Goal: Task Accomplishment & Management: Manage account settings

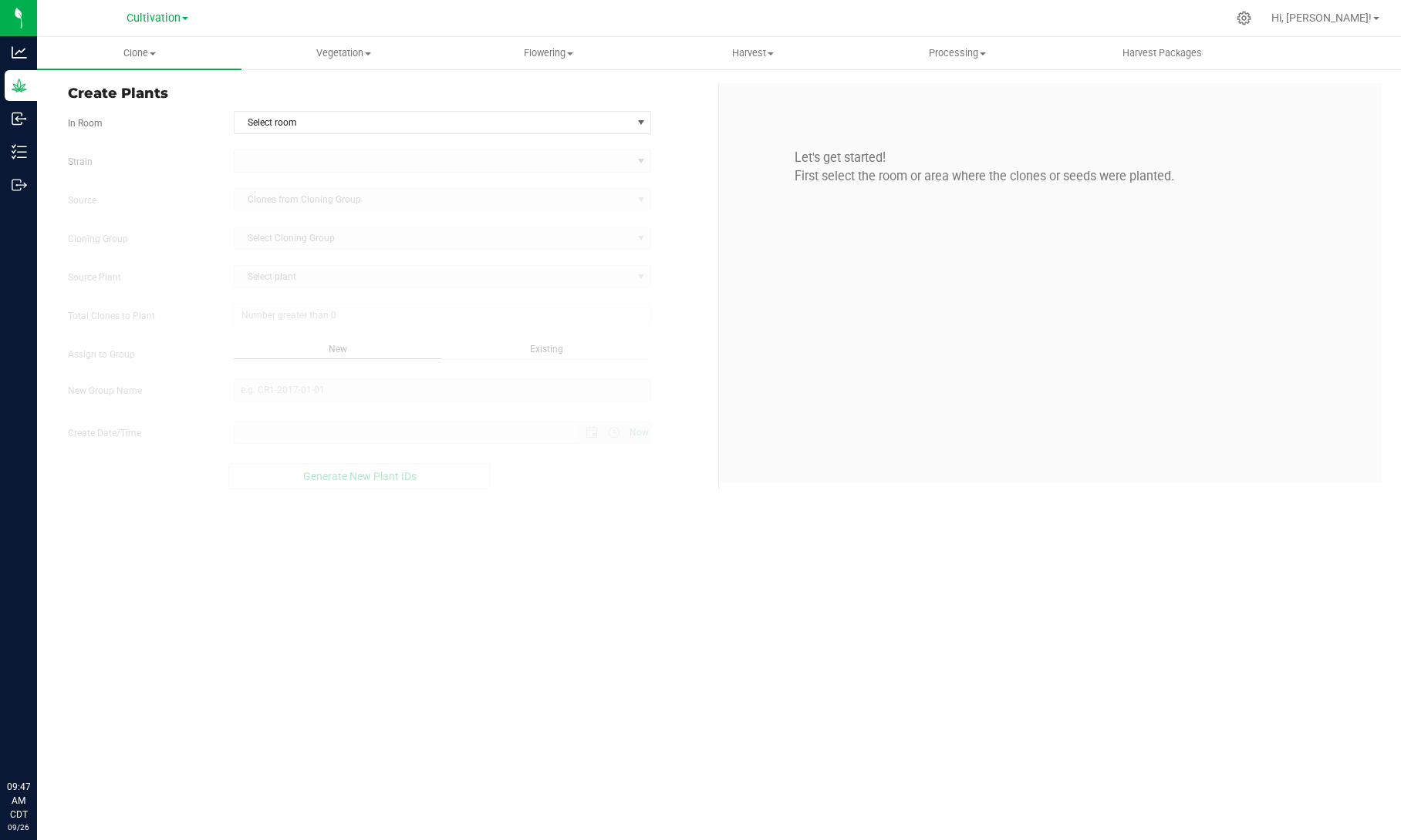
type input "[DATE] 9:47 AM"
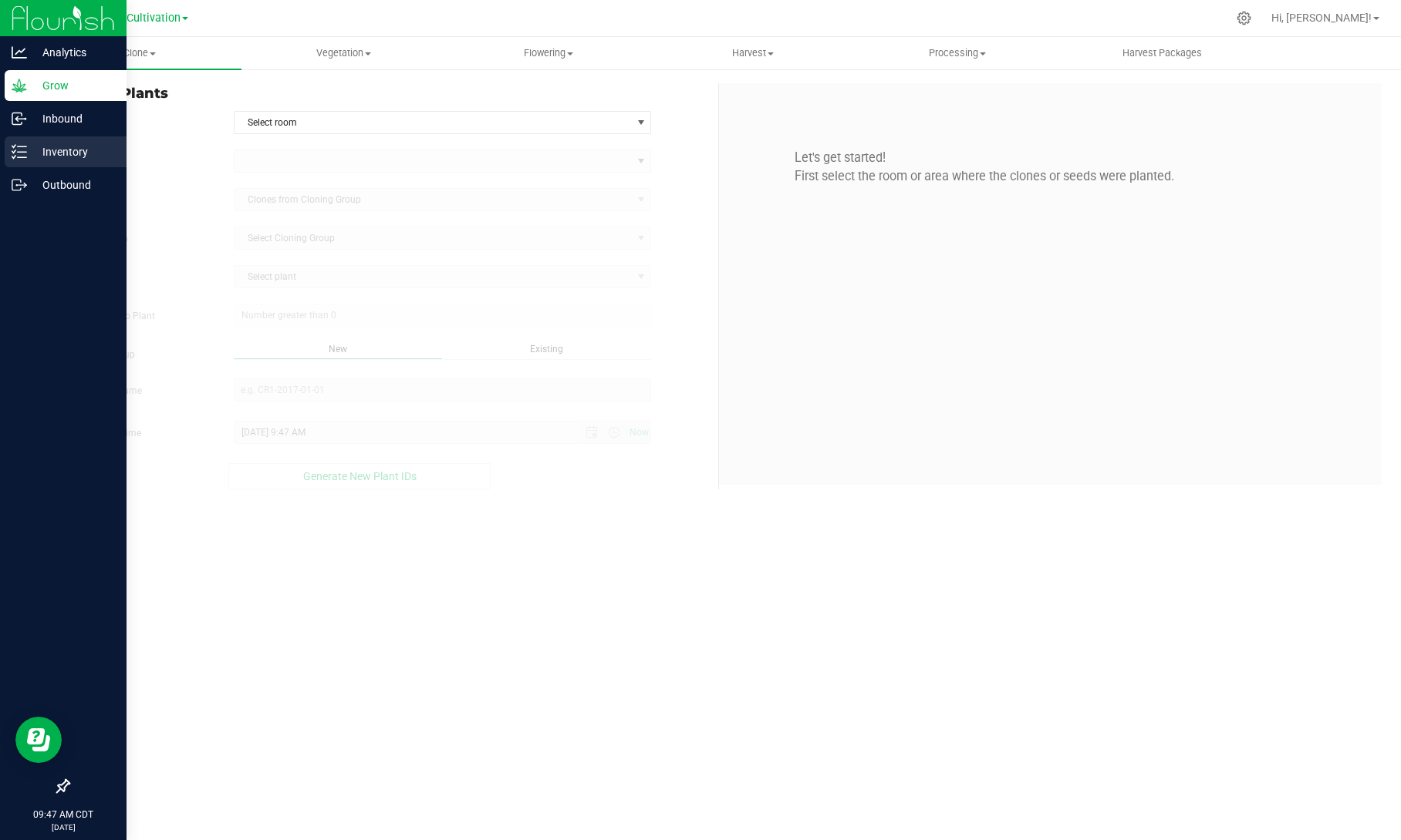
click at [21, 147] on line at bounding box center [22, 147] width 8 height 0
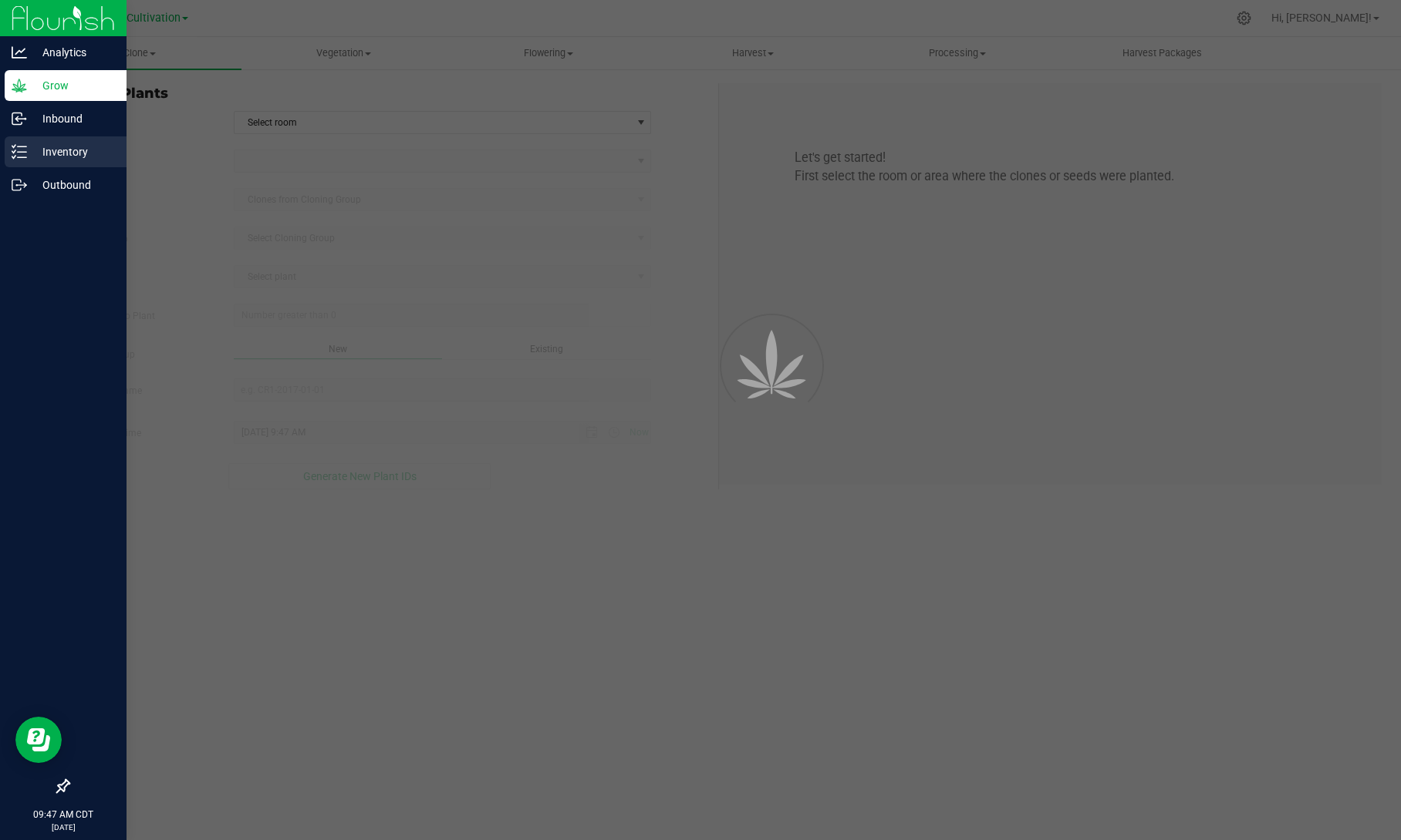
click at [65, 150] on p "Inventory" at bounding box center [73, 152] width 92 height 19
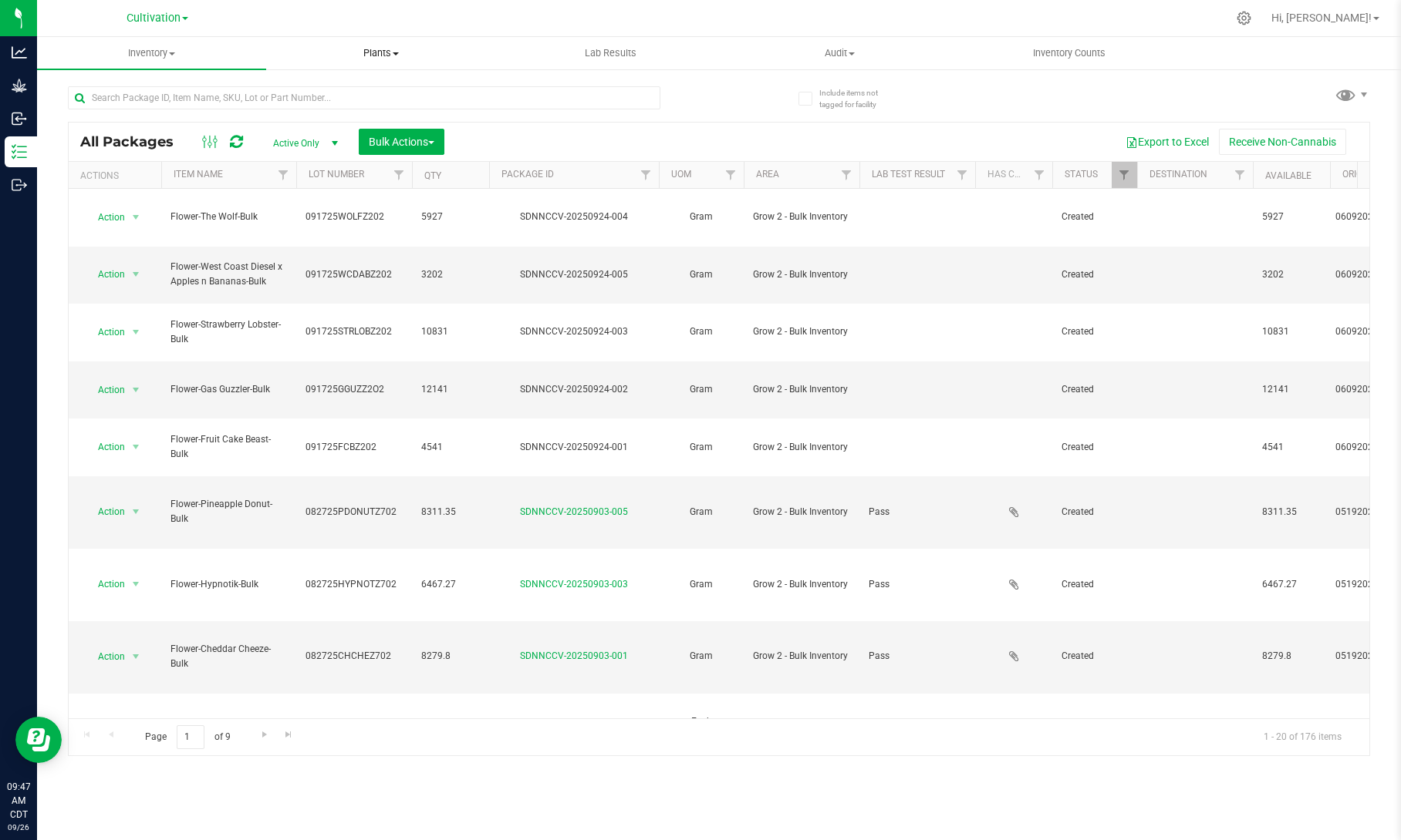
click at [397, 50] on span "Plants" at bounding box center [380, 53] width 228 height 14
click at [348, 92] on span "All plants" at bounding box center [310, 93] width 89 height 13
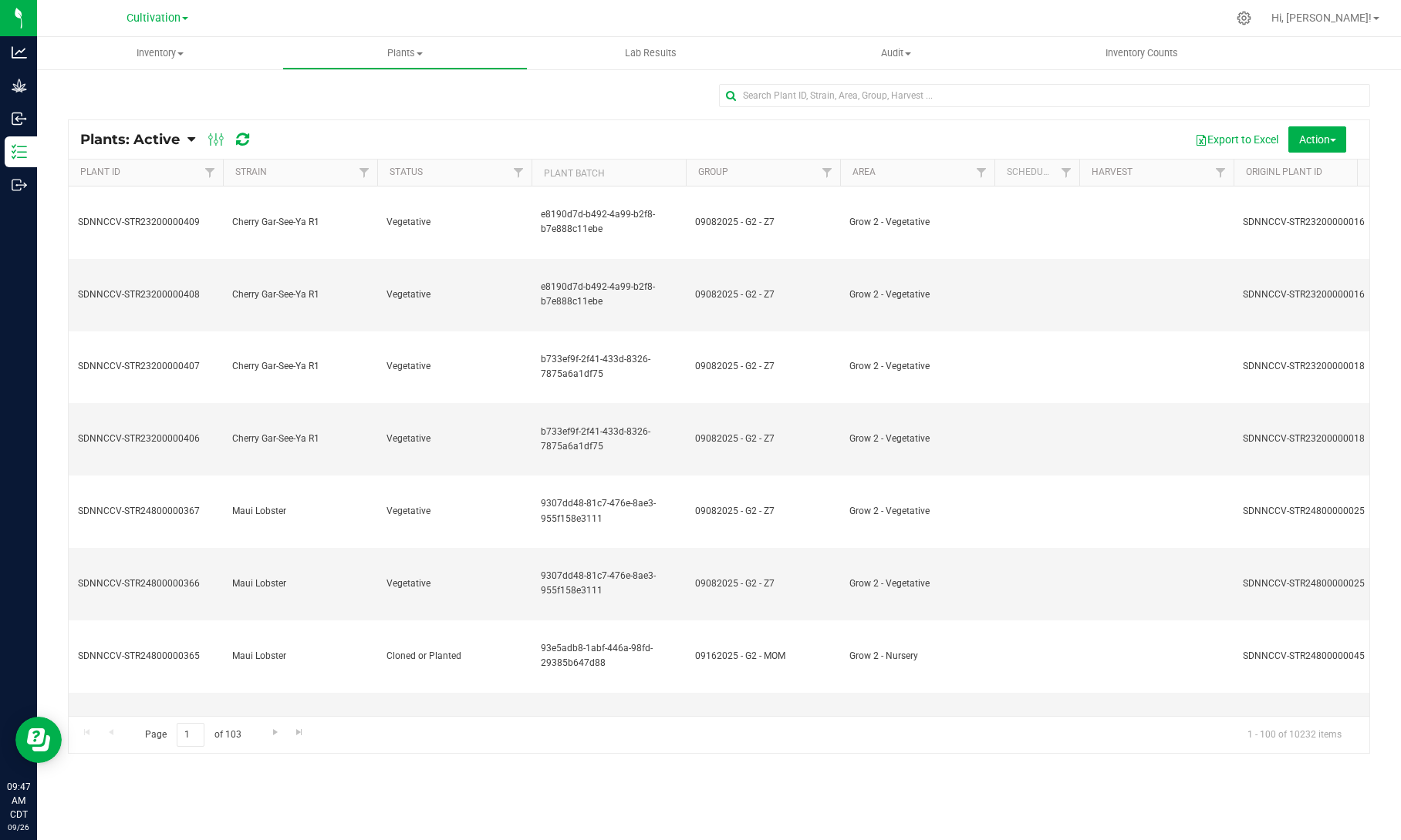
click at [188, 143] on icon at bounding box center [191, 139] width 7 height 14
click at [167, 237] on div "Plants: Dead" at bounding box center [149, 232] width 117 height 26
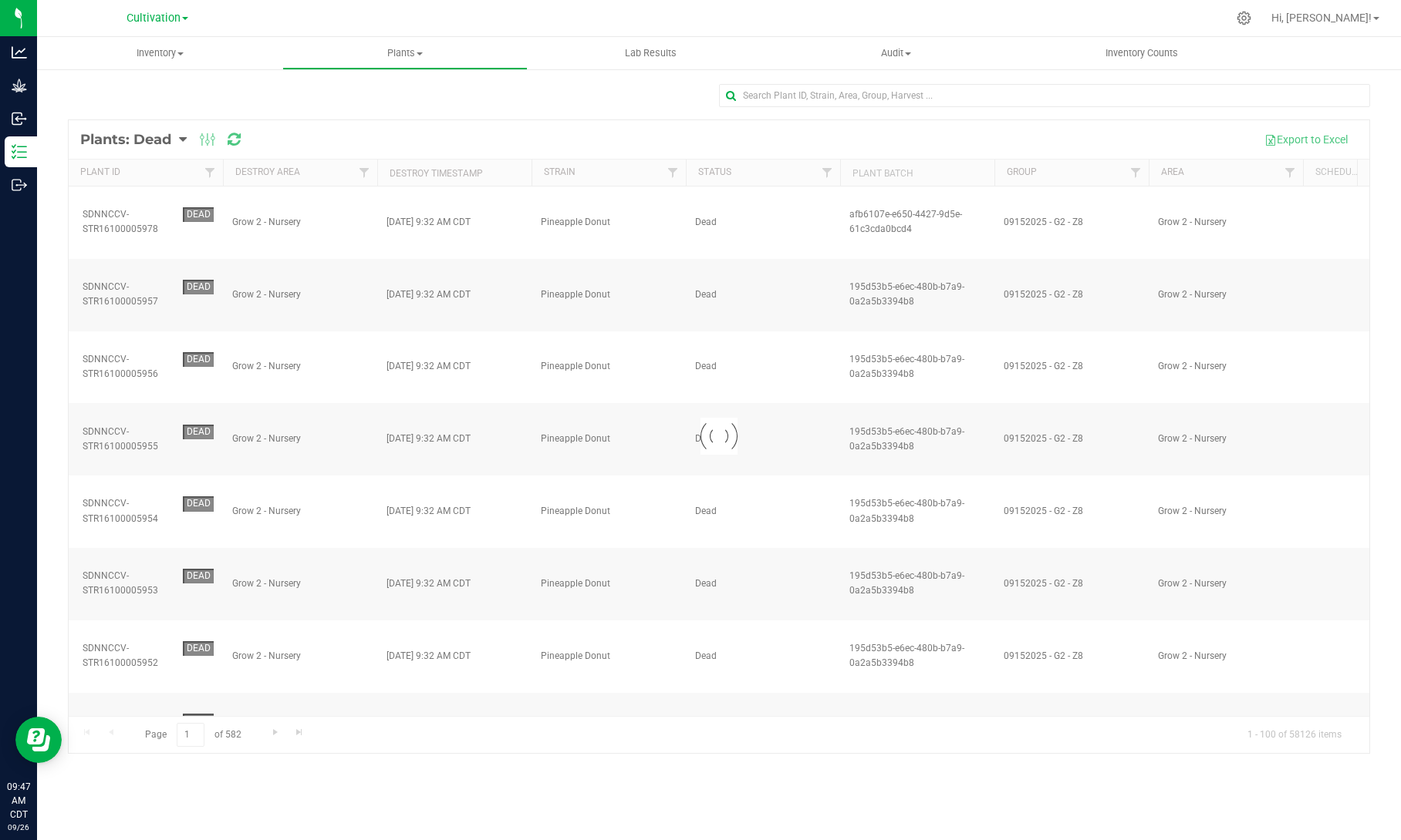
click at [501, 169] on div at bounding box center [719, 436] width 1301 height 633
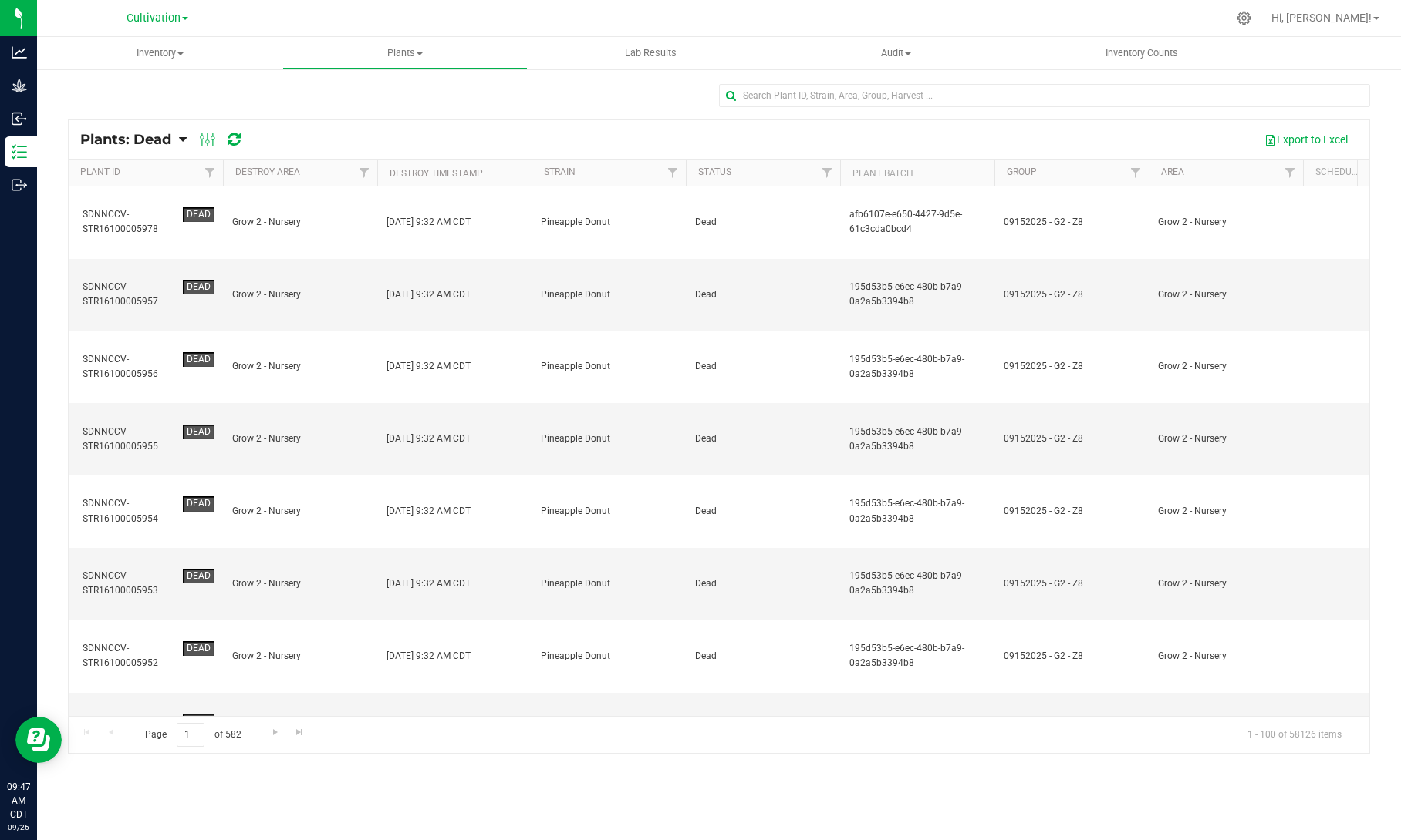
click at [509, 165] on th "Destroy Timestamp" at bounding box center [454, 173] width 154 height 27
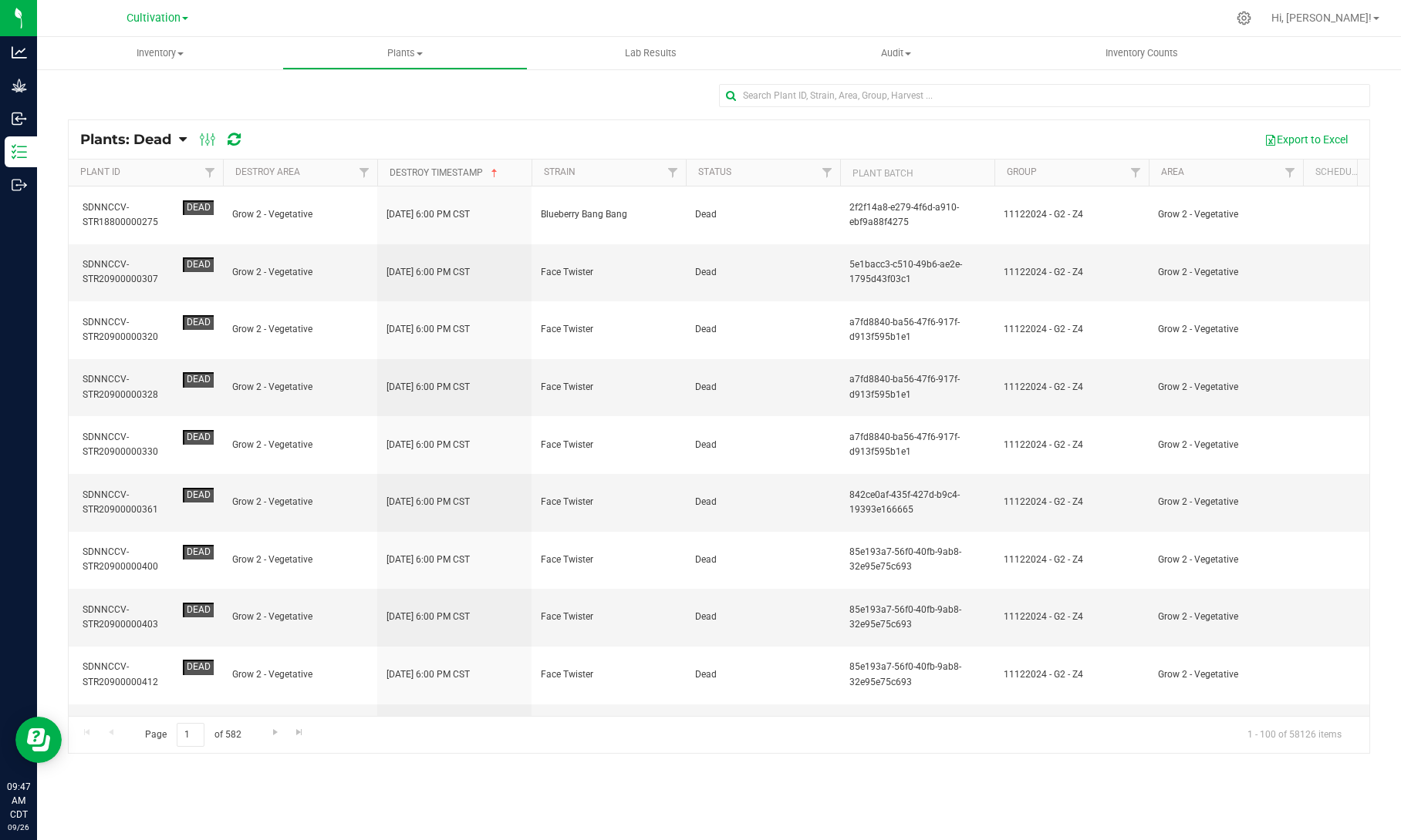
click at [496, 172] on span at bounding box center [494, 173] width 12 height 12
